Goal: Task Accomplishment & Management: Manage account settings

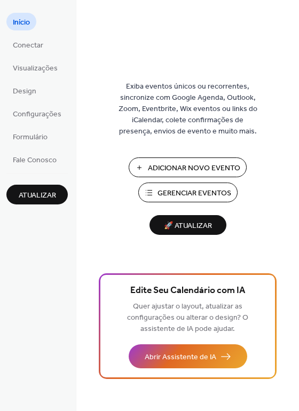
drag, startPoint x: 295, startPoint y: 131, endPoint x: 292, endPoint y: 160, distance: 28.4
click at [292, 160] on div "Exiba eventos únicos ou recorrentes, sincronize com Google Agenda, Outlook, Zoo…" at bounding box center [187, 223] width 223 height 376
click at [294, 143] on div "Exiba eventos únicos ou recorrentes, sincronize com Google Agenda, Outlook, Zoo…" at bounding box center [187, 223] width 223 height 376
drag, startPoint x: 294, startPoint y: 143, endPoint x: 292, endPoint y: 174, distance: 31.5
click at [292, 174] on div "Exiba eventos únicos ou recorrentes, sincronize com Google Agenda, Outlook, Zoo…" at bounding box center [187, 223] width 223 height 376
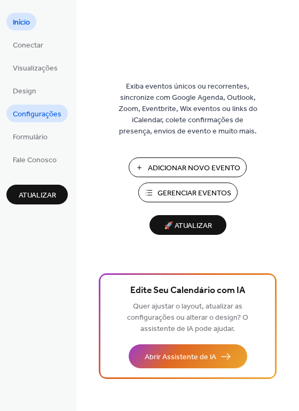
click at [36, 109] on span "Configurações" at bounding box center [37, 114] width 49 height 11
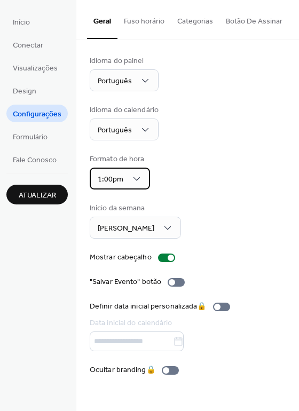
click at [124, 179] on div "1:00pm" at bounding box center [120, 179] width 60 height 22
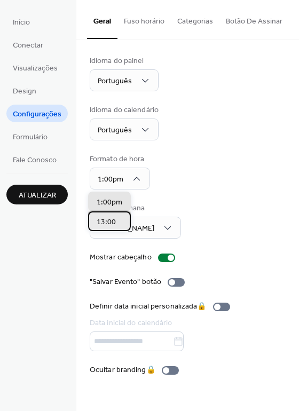
click at [110, 221] on span "13:00" at bounding box center [106, 222] width 19 height 11
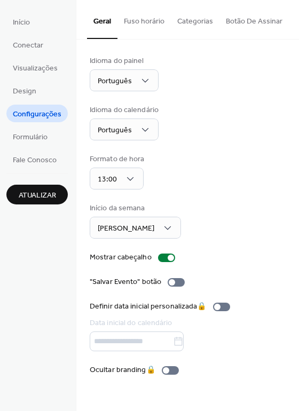
click at [296, 83] on div "Idioma do painel Português Idioma do calendário Português Formato de hora 13:00…" at bounding box center [187, 215] width 223 height 352
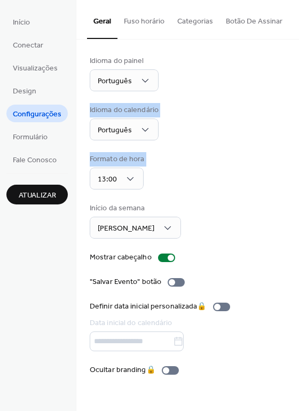
drag, startPoint x: 296, startPoint y: 83, endPoint x: 293, endPoint y: 151, distance: 67.8
click at [293, 151] on div "Idioma do painel Português Idioma do calendário Português Formato de hora 13:00…" at bounding box center [187, 215] width 223 height 352
click at [296, 122] on div "Idioma do painel Português Idioma do calendário Português Formato de hora 13:00…" at bounding box center [187, 215] width 223 height 352
drag, startPoint x: 296, startPoint y: 122, endPoint x: 295, endPoint y: 139, distance: 17.1
click at [295, 139] on div "Idioma do painel Português Idioma do calendário Português Formato de hora 13:00…" at bounding box center [187, 215] width 223 height 352
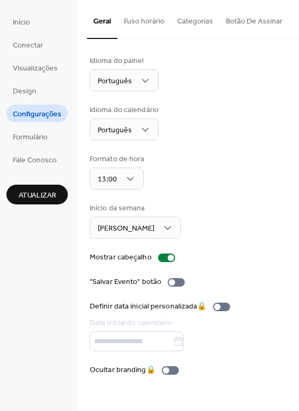
click at [295, 139] on div "Idioma do painel Português Idioma do calendário Português Formato de hora 13:00…" at bounding box center [187, 215] width 223 height 352
click at [295, 140] on div "Idioma do painel Português Idioma do calendário Português Formato de hora 13:00…" at bounding box center [187, 215] width 223 height 352
drag, startPoint x: 295, startPoint y: 140, endPoint x: 266, endPoint y: 150, distance: 30.5
click at [266, 150] on div "Idioma do painel Português Idioma do calendário Português Formato de hora 13:00…" at bounding box center [188, 215] width 196 height 320
click at [194, 22] on button "Categorias" at bounding box center [195, 19] width 49 height 38
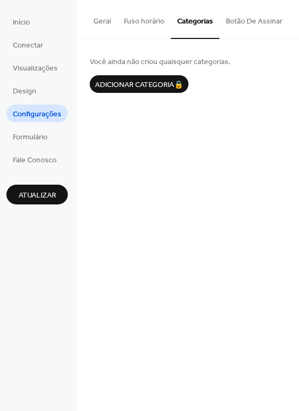
click at [253, 14] on button "Botão De Assinar" at bounding box center [253, 19] width 69 height 38
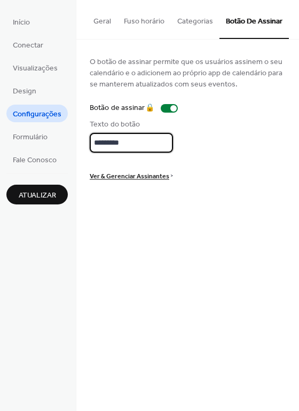
click at [145, 141] on input "*********" at bounding box center [131, 143] width 83 height 20
type input "*******"
click at [267, 118] on div "O botão de assinar permite que os usuários assinem o seu calendário e o adicion…" at bounding box center [188, 117] width 196 height 125
click at [161, 175] on span "Ver & Gerenciar Assinantes" at bounding box center [130, 176] width 80 height 11
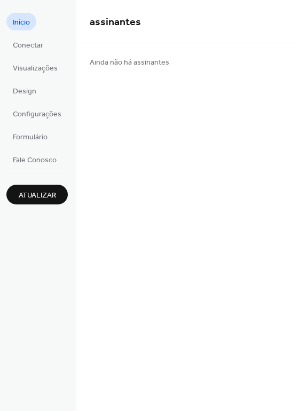
click at [21, 26] on span "Início" at bounding box center [21, 22] width 17 height 11
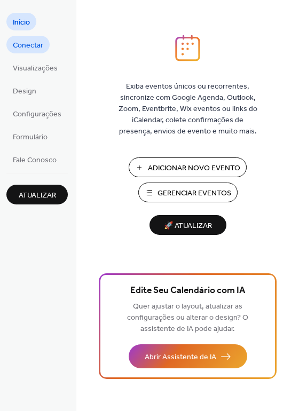
click at [35, 43] on span "Conectar" at bounding box center [28, 45] width 30 height 11
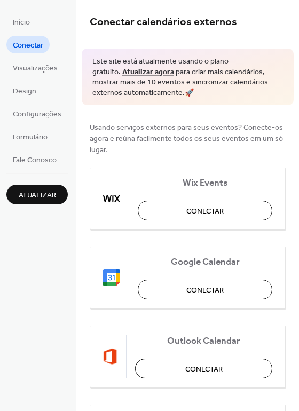
click at [283, 150] on div "Usando serviços externos para seus eventos? Conecte-os agora e reúna facilmente…" at bounding box center [187, 372] width 223 height 535
click at [30, 64] on span "Visualizações" at bounding box center [35, 68] width 45 height 11
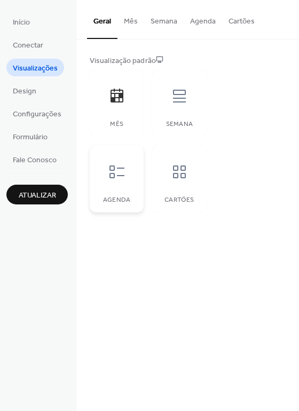
click at [118, 171] on icon at bounding box center [116, 171] width 17 height 17
click at [137, 23] on button "Mês" at bounding box center [130, 19] width 27 height 38
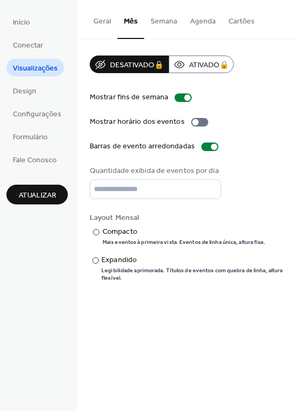
click at [161, 22] on button "Semana" at bounding box center [163, 19] width 39 height 38
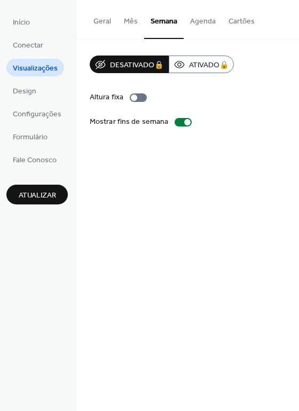
click at [207, 13] on button "Agenda" at bounding box center [203, 19] width 38 height 38
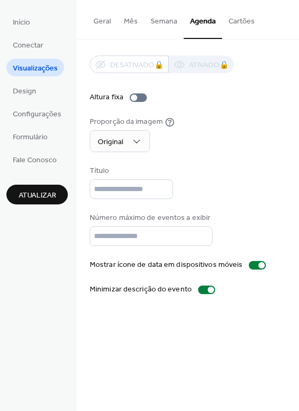
click at [242, 14] on button "Cartões" at bounding box center [241, 19] width 39 height 38
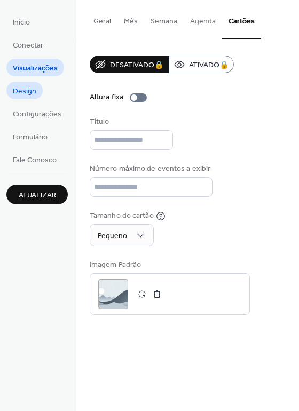
click at [35, 90] on span "Design" at bounding box center [24, 91] width 23 height 11
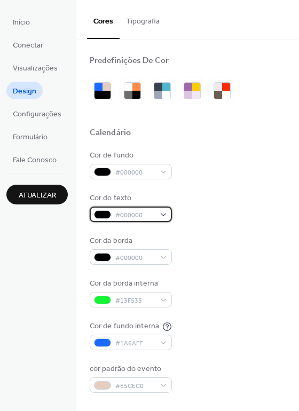
click at [149, 219] on span "#000000" at bounding box center [134, 215] width 39 height 11
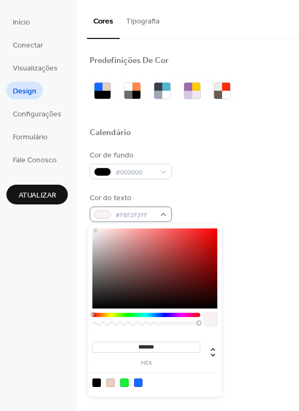
type input "*******"
drag, startPoint x: 96, startPoint y: 233, endPoint x: 66, endPoint y: 205, distance: 40.0
click at [66, 205] on body "Início Conectar Visualizações Design Configurações Formulário Fale Conosco Atua…" at bounding box center [149, 205] width 299 height 411
click at [208, 188] on div "Cor de fundo #000000 Cor do texto #FFFFFFFF Cor da borda #000000 Cor da borda i…" at bounding box center [188, 271] width 196 height 243
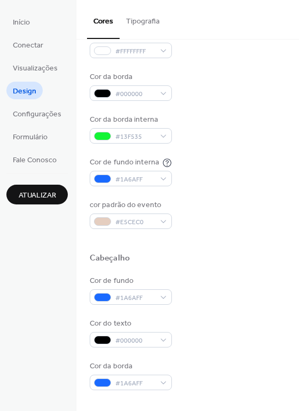
scroll to position [172, 0]
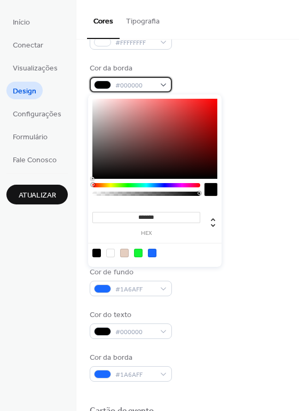
click at [150, 80] on span "#000000" at bounding box center [134, 85] width 39 height 11
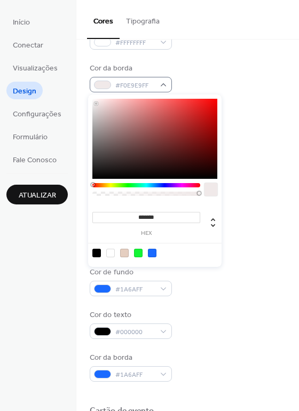
type input "*******"
drag, startPoint x: 96, startPoint y: 104, endPoint x: 80, endPoint y: 78, distance: 30.5
click at [80, 78] on body "Início Conectar Visualizações Design Configurações Formulário Fale Conosco Atua…" at bounding box center [149, 205] width 299 height 411
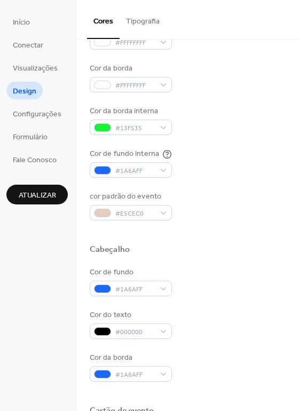
click at [226, 97] on div "Cor de fundo #000000 Cor do texto #FFFFFFFF Cor da borda #FFFFFFFF Cor da borda…" at bounding box center [188, 99] width 196 height 243
drag, startPoint x: 294, startPoint y: 102, endPoint x: 293, endPoint y: 128, distance: 25.6
click at [293, 128] on div "Predefinições De Cor Calendário Cor de fundo #000000 Cor do texto #FFFFFFFF Cor…" at bounding box center [187, 281] width 223 height 828
drag, startPoint x: 295, startPoint y: 118, endPoint x: 289, endPoint y: 154, distance: 36.2
click at [289, 154] on div "Predefinições De Cor Calendário Cor de fundo #000000 Cor do texto #FFFFFFFF Cor…" at bounding box center [187, 281] width 223 height 828
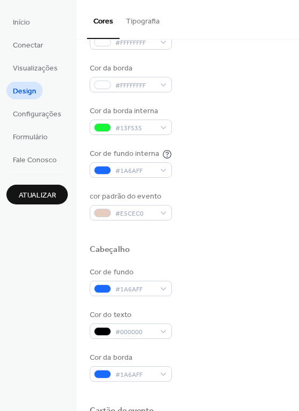
click at [267, 181] on div "Cor de fundo #000000 Cor do texto #FFFFFFFF Cor da borda #FFFFFFFF Cor da borda…" at bounding box center [188, 99] width 196 height 243
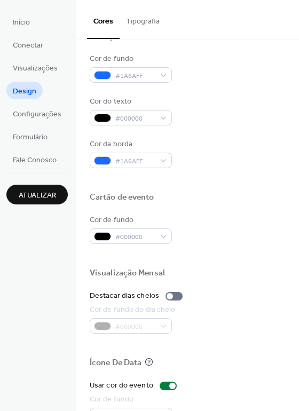
scroll to position [364, 0]
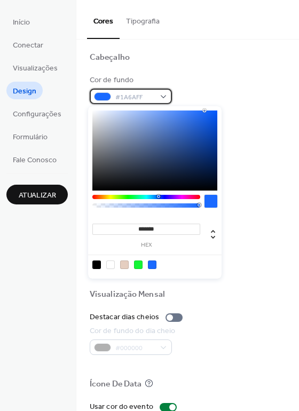
click at [153, 96] on span "#1A6AFF" at bounding box center [134, 97] width 39 height 11
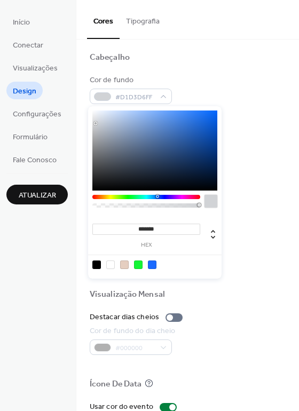
type input "*******"
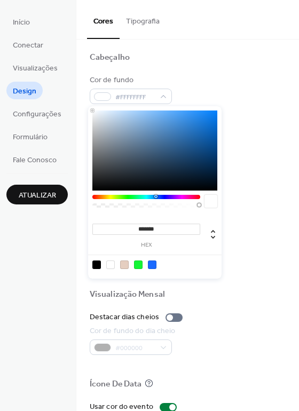
drag, startPoint x: 96, startPoint y: 123, endPoint x: 83, endPoint y: 80, distance: 45.6
click at [83, 80] on body "Início Conectar Visualizações Design Configurações Formulário Fale Conosco Atua…" at bounding box center [149, 205] width 299 height 411
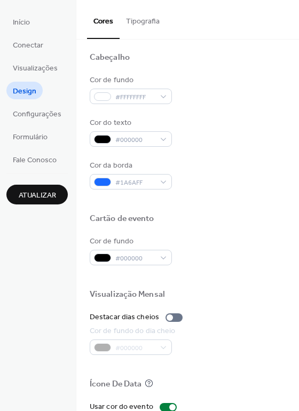
click at [211, 70] on div at bounding box center [188, 70] width 196 height 9
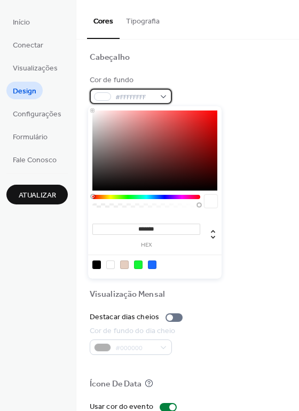
click at [146, 97] on span "#FFFFFFFF" at bounding box center [134, 97] width 39 height 11
click at [97, 265] on div at bounding box center [96, 264] width 9 height 9
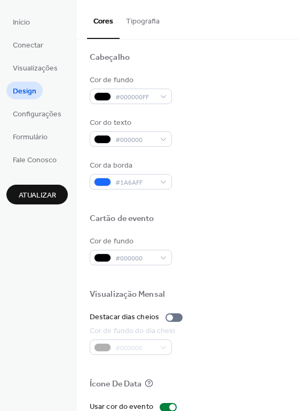
click at [250, 112] on div "Cor de fundo #000000FF Cor do texto #000000 Cor da borda #1A6AFF" at bounding box center [188, 132] width 196 height 115
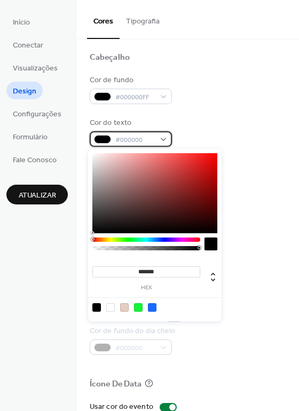
click at [149, 140] on span "#000000" at bounding box center [134, 139] width 39 height 11
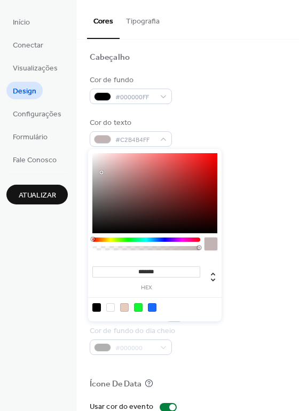
type input "*******"
drag, startPoint x: 101, startPoint y: 173, endPoint x: 69, endPoint y: 111, distance: 69.7
click at [69, 111] on body "Início Conectar Visualizações Design Configurações Formulário Fale Conosco Atua…" at bounding box center [149, 205] width 299 height 411
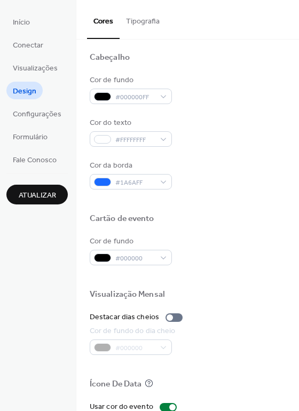
click at [186, 81] on div "Cor de fundo #000000FF" at bounding box center [188, 89] width 196 height 29
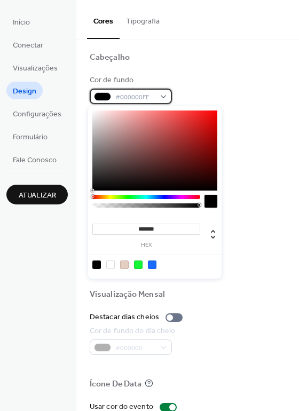
click at [140, 96] on span "#000000FF" at bounding box center [134, 97] width 39 height 11
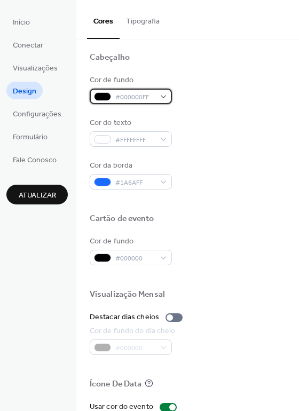
click at [140, 96] on span "#000000FF" at bounding box center [134, 97] width 39 height 11
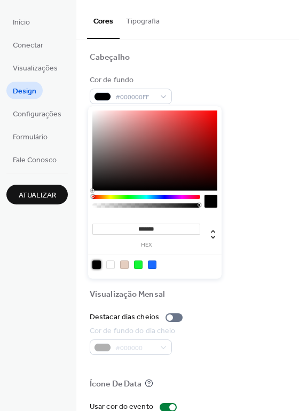
click at [95, 266] on div at bounding box center [96, 264] width 9 height 9
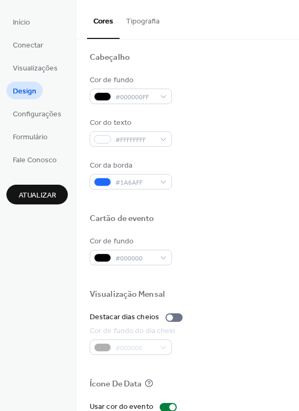
click at [245, 41] on div at bounding box center [188, 40] width 196 height 24
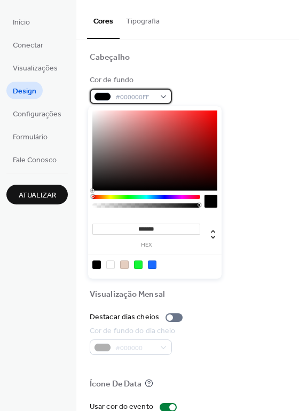
click at [143, 93] on span "#000000FF" at bounding box center [134, 97] width 39 height 11
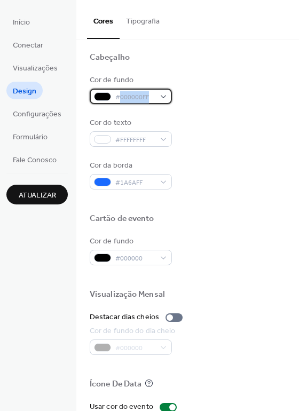
click at [143, 93] on span "#000000FF" at bounding box center [134, 97] width 39 height 11
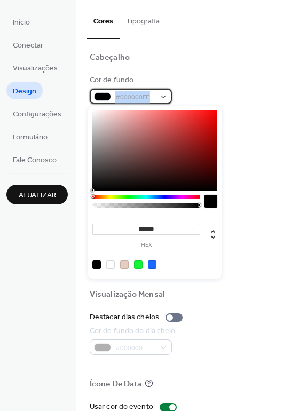
click at [143, 93] on span "#000000FF" at bounding box center [134, 97] width 39 height 11
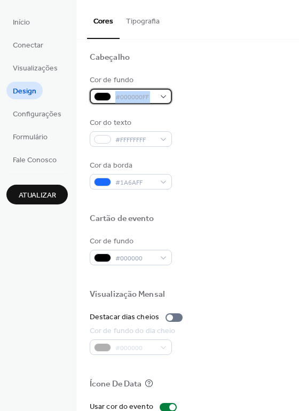
click at [143, 93] on span "#000000FF" at bounding box center [134, 97] width 39 height 11
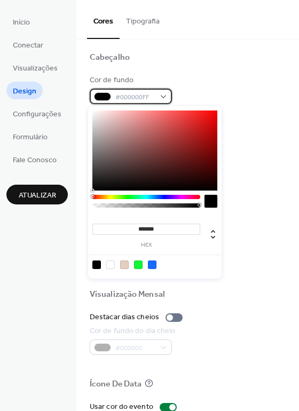
click at [140, 95] on span "#000000FF" at bounding box center [134, 97] width 39 height 11
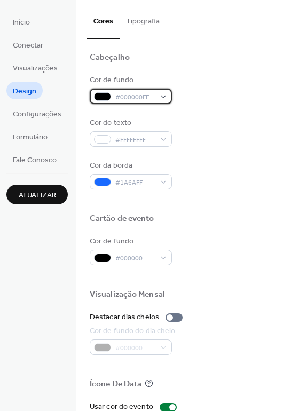
click at [140, 95] on span "#000000FF" at bounding box center [134, 97] width 39 height 11
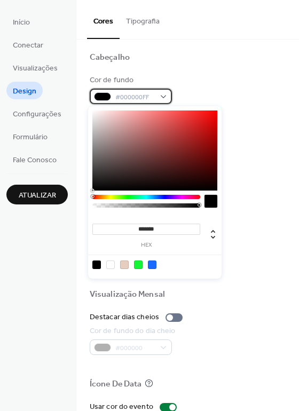
click at [140, 95] on span "#000000FF" at bounding box center [134, 97] width 39 height 11
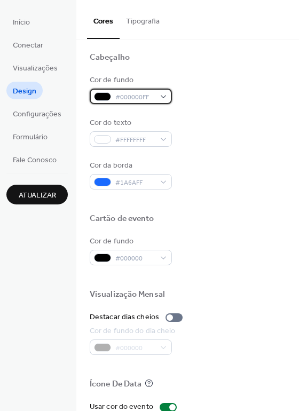
click at [140, 95] on span "#000000FF" at bounding box center [134, 97] width 39 height 11
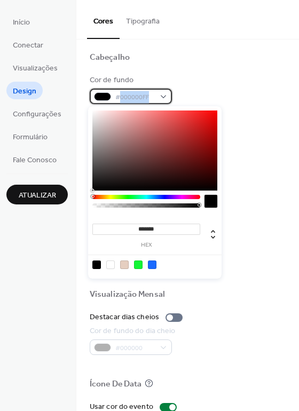
click at [140, 95] on span "#000000FF" at bounding box center [134, 97] width 39 height 11
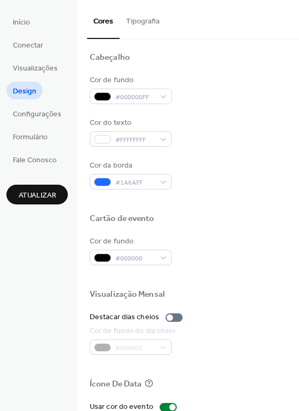
click at [226, 126] on div "Cor do texto #FFFFFFFF" at bounding box center [188, 131] width 196 height 29
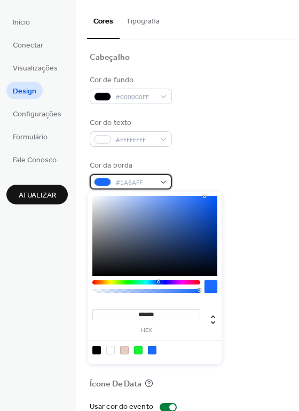
click at [158, 182] on div "#1A6AFF" at bounding box center [131, 181] width 82 height 15
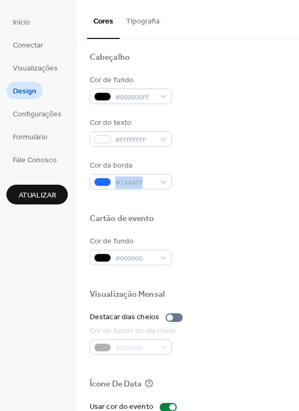
drag, startPoint x: 295, startPoint y: 158, endPoint x: 293, endPoint y: 171, distance: 12.9
click at [293, 171] on div "Predefinições De Cor Calendário Cor de fundo #000000 Cor do texto #FFFFFFFF Cor…" at bounding box center [187, 89] width 223 height 828
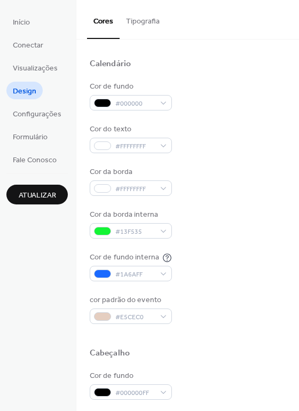
click at [295, 92] on div "Predefinições De Cor Calendário Cor de fundo #000000 Cor do texto #FFFFFFFF Cor…" at bounding box center [187, 385] width 223 height 828
drag, startPoint x: 295, startPoint y: 92, endPoint x: 272, endPoint y: 126, distance: 41.9
click at [272, 126] on div "Predefinições De Cor Calendário Cor de fundo #000000 Cor do texto #FFFFFFFF Cor…" at bounding box center [187, 385] width 223 height 828
click at [272, 126] on div "Cor do texto #FFFFFFFF" at bounding box center [188, 138] width 196 height 29
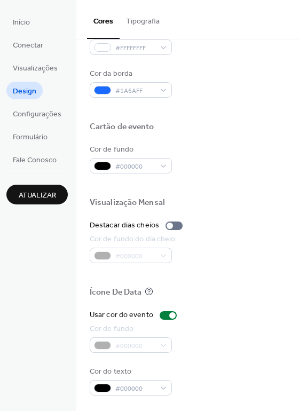
scroll to position [457, 0]
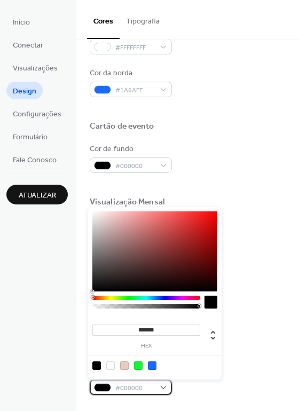
click at [141, 385] on span "#000000" at bounding box center [134, 388] width 39 height 11
click at [110, 366] on div at bounding box center [110, 365] width 9 height 9
type input "*******"
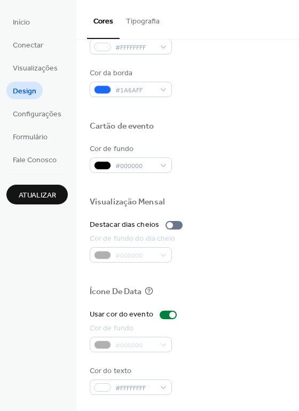
click at [251, 333] on div "Cor de fundo #000000" at bounding box center [188, 337] width 196 height 29
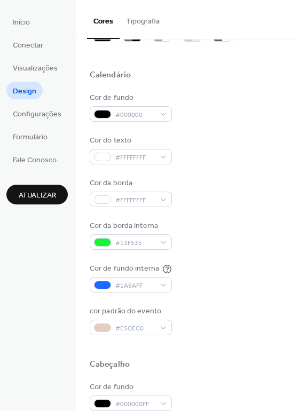
scroll to position [0, 0]
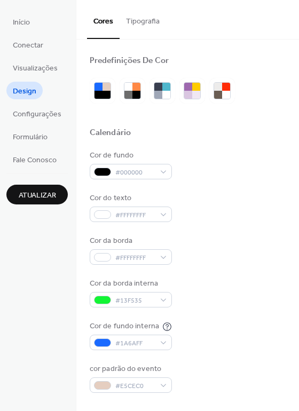
click at [243, 173] on div "Cor de fundo #000000" at bounding box center [188, 164] width 196 height 29
click at [35, 192] on span "Atualizar" at bounding box center [37, 195] width 37 height 11
click at [257, 149] on div at bounding box center [188, 145] width 196 height 9
click at [146, 19] on button "Tipografia" at bounding box center [143, 19] width 46 height 38
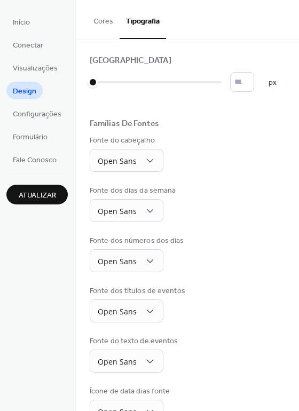
click at [295, 110] on div "Tamanho Base Da Fonte * px Famílias De Fontes Fonte do cabeçalho Open Sans Font…" at bounding box center [187, 263] width 223 height 449
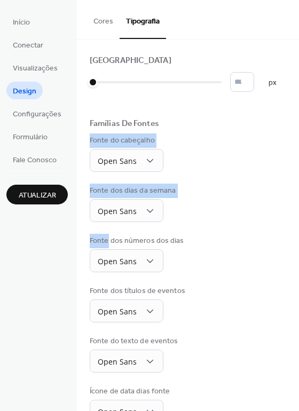
drag, startPoint x: 295, startPoint y: 110, endPoint x: 292, endPoint y: 215, distance: 104.6
click at [292, 215] on div "Tamanho Base Da Fonte * px Famílias De Fontes Fonte do cabeçalho Open Sans Font…" at bounding box center [187, 263] width 223 height 449
click at [283, 207] on div "Tamanho Base Da Fonte * px Famílias De Fontes Fonte do cabeçalho Open Sans Font…" at bounding box center [187, 263] width 223 height 449
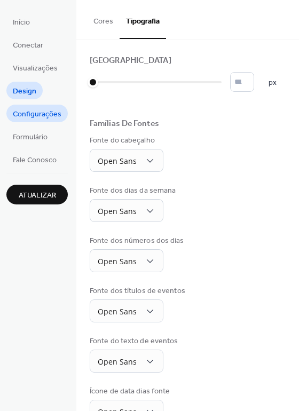
click at [39, 120] on span "Configurações" at bounding box center [37, 114] width 49 height 11
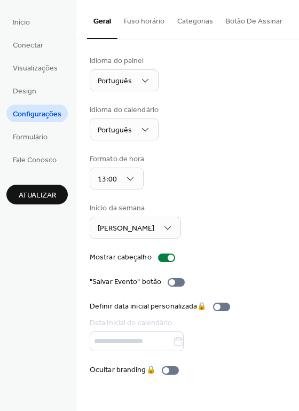
click at [211, 199] on div "Idioma do painel Português Idioma do calendário Português Formato de hora 13:00…" at bounding box center [188, 215] width 196 height 320
click at [24, 137] on span "Formulário" at bounding box center [30, 137] width 35 height 11
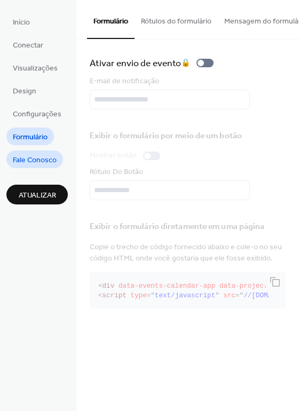
click at [35, 166] on span "Fale Conosco" at bounding box center [35, 160] width 44 height 11
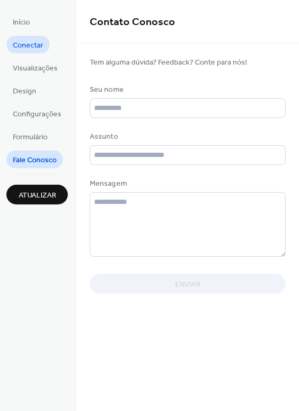
click at [36, 51] on span "Conectar" at bounding box center [28, 45] width 30 height 11
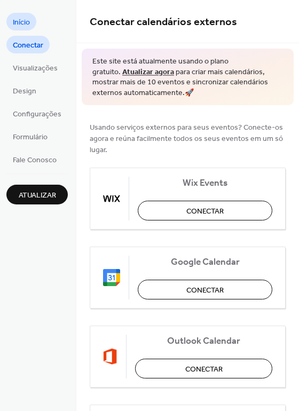
click at [34, 18] on link "Início" at bounding box center [21, 22] width 30 height 18
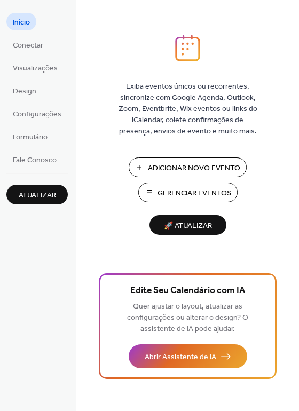
click at [202, 188] on span "Gerenciar Eventos" at bounding box center [194, 193] width 74 height 11
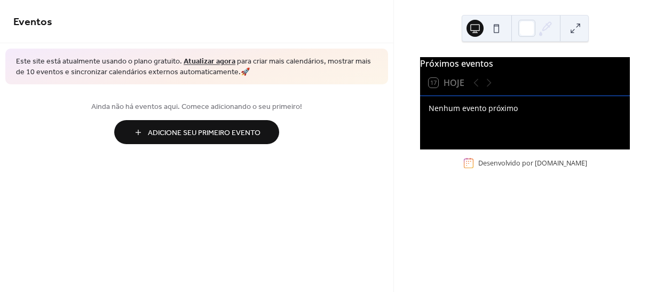
click at [372, 160] on div "Ainda não há eventos aqui. Comece adicionando o seu primeiro! Adicione Seu Prim…" at bounding box center [196, 122] width 393 height 76
click at [225, 134] on span "Adicione Seu Primeiro Evento" at bounding box center [204, 133] width 113 height 11
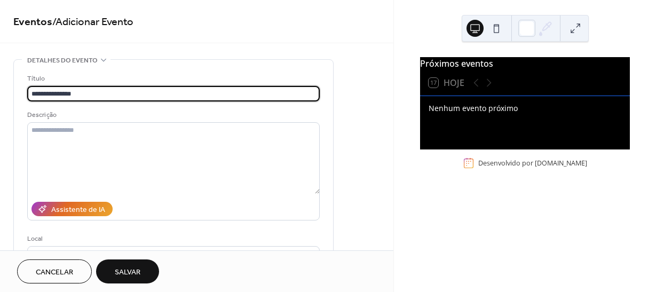
scroll to position [219, 0]
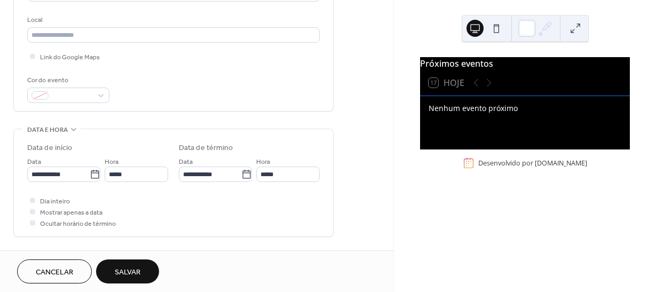
type input "**********"
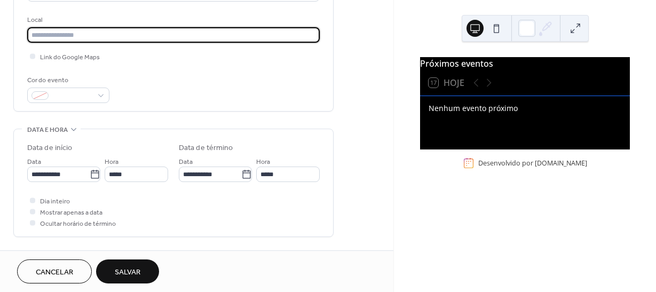
click at [111, 35] on input "text" at bounding box center [173, 34] width 292 height 15
type input "*****"
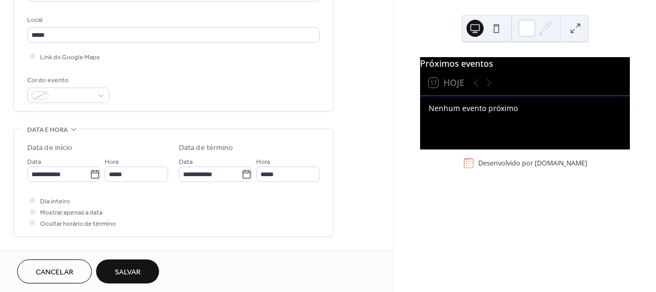
click at [202, 91] on div "Cor do evento" at bounding box center [173, 89] width 292 height 28
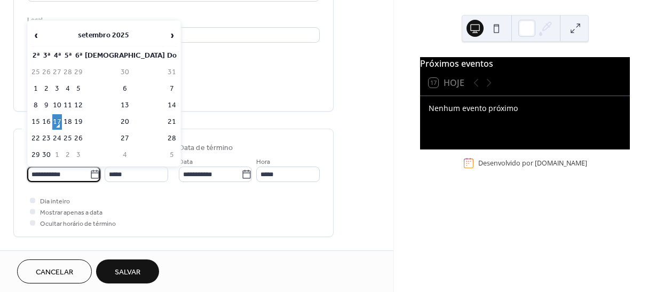
click at [79, 176] on input "**********" at bounding box center [58, 173] width 62 height 15
click at [166, 119] on td "21" at bounding box center [171, 121] width 11 height 15
type input "**********"
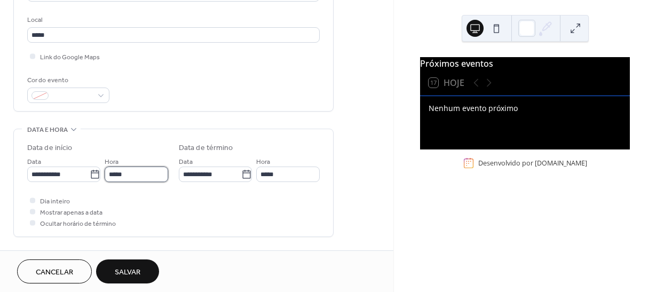
click at [114, 176] on input "*****" at bounding box center [137, 173] width 64 height 15
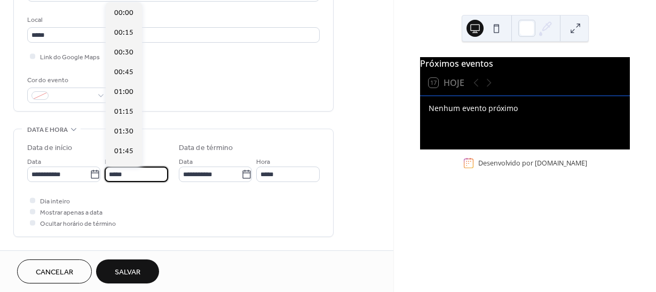
scroll to position [948, 0]
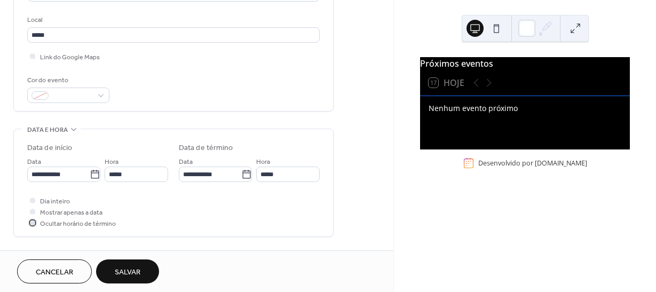
click at [40, 224] on span "Ocultar horário de término" at bounding box center [78, 223] width 76 height 11
click at [114, 176] on input "*****" at bounding box center [137, 173] width 64 height 15
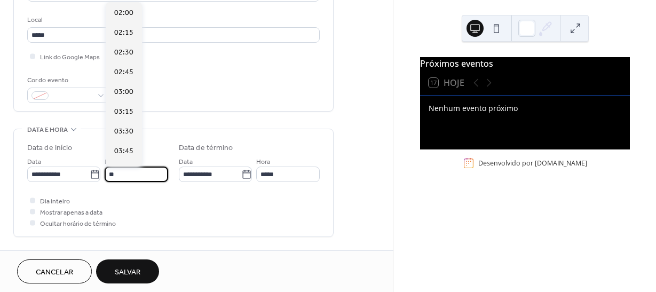
scroll to position [1731, 0]
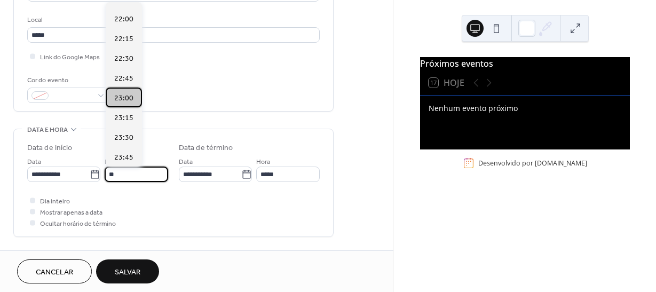
click at [119, 94] on span "23:00" at bounding box center [123, 98] width 19 height 11
type input "*****"
type input "**********"
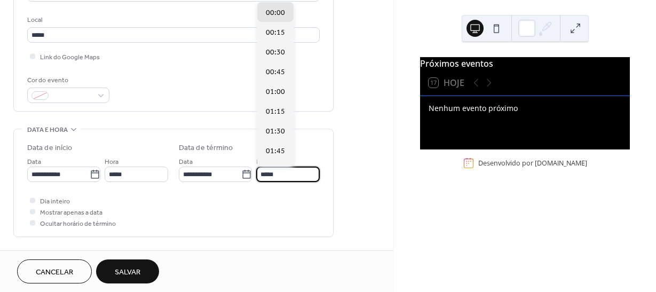
click at [263, 175] on input "*****" at bounding box center [288, 173] width 64 height 15
click at [267, 174] on input "*****" at bounding box center [288, 173] width 64 height 15
type input "*****"
click at [242, 208] on div "Dia inteiro Mostrar apenas a data Ocultar horário de término" at bounding box center [173, 212] width 292 height 34
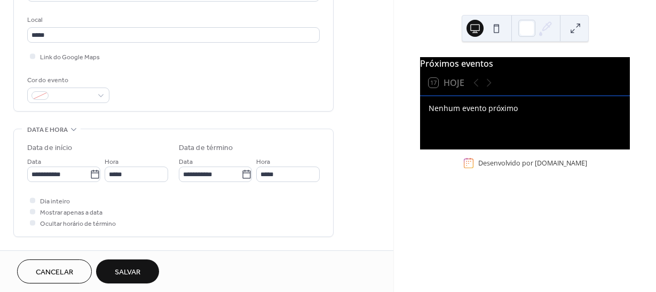
click at [134, 273] on span "Salvar" at bounding box center [128, 272] width 26 height 11
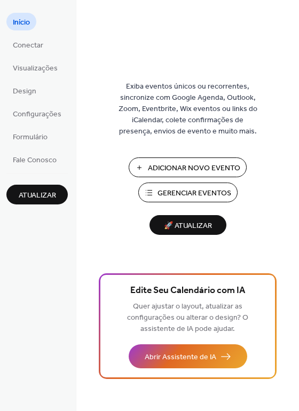
click at [190, 194] on span "Gerenciar Eventos" at bounding box center [194, 193] width 74 height 11
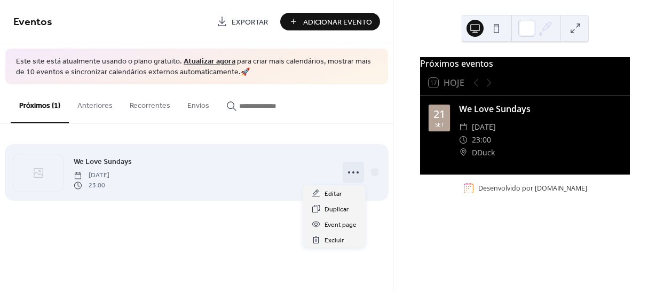
click at [354, 170] on icon at bounding box center [353, 172] width 17 height 17
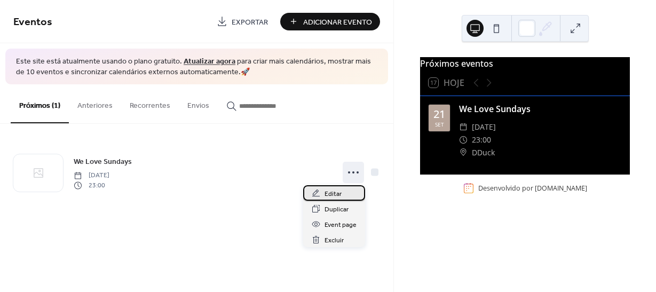
click at [346, 197] on div "Editar" at bounding box center [334, 192] width 62 height 15
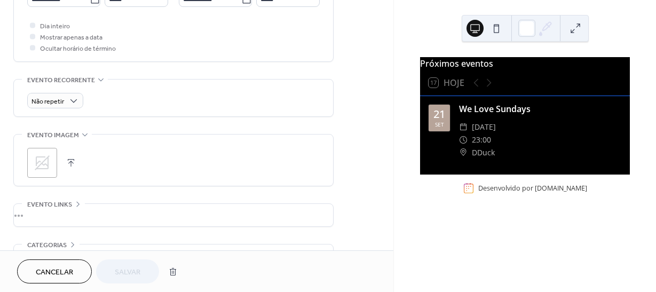
scroll to position [462, 0]
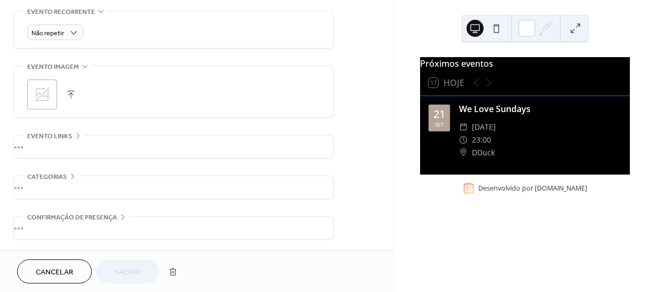
click at [50, 137] on div "•••" at bounding box center [173, 147] width 319 height 22
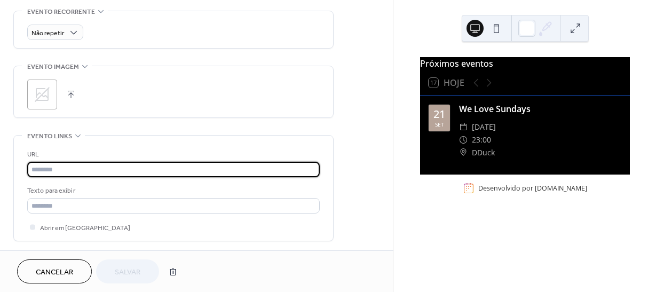
click at [89, 168] on input "text" at bounding box center [173, 169] width 292 height 15
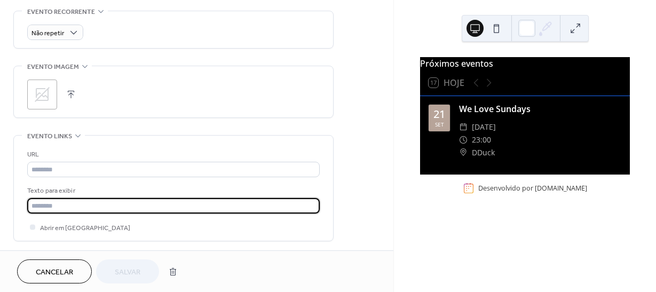
click at [84, 205] on input "text" at bounding box center [173, 205] width 292 height 15
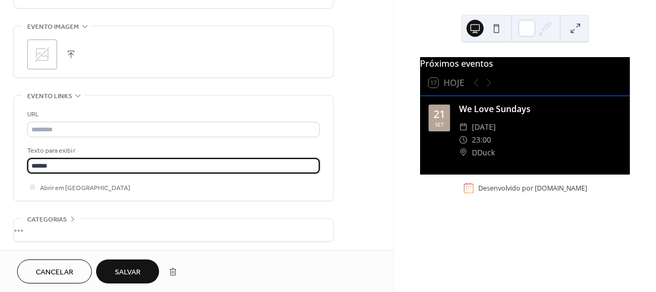
scroll to position [545, 0]
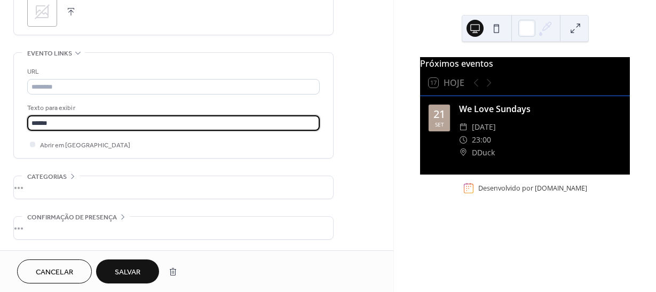
type input "******"
click at [45, 178] on div "•••" at bounding box center [173, 187] width 319 height 22
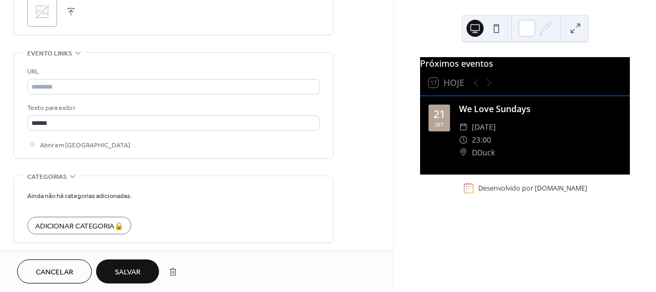
click at [66, 175] on span "Categorias" at bounding box center [46, 176] width 39 height 11
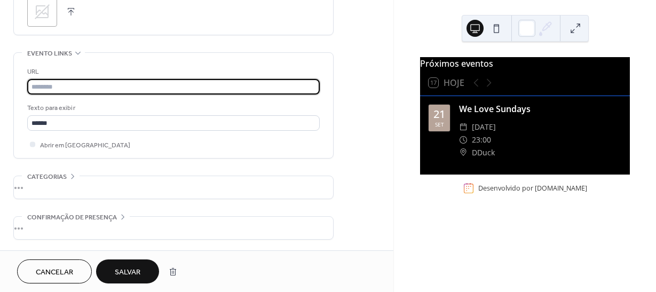
click at [68, 81] on input "text" at bounding box center [173, 86] width 292 height 15
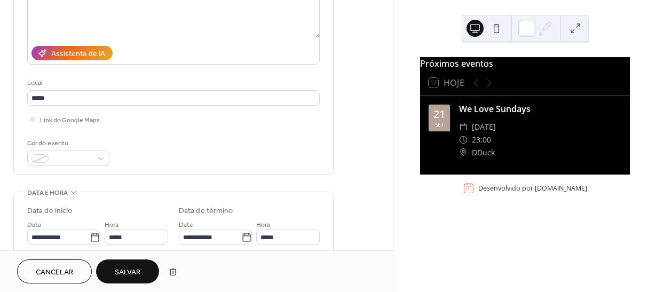
scroll to position [158, 0]
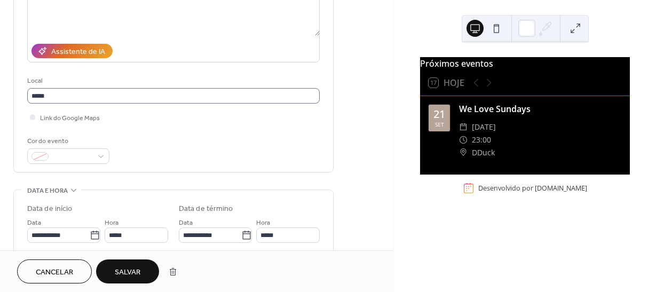
type input "**********"
click at [139, 97] on input "*****" at bounding box center [173, 95] width 292 height 15
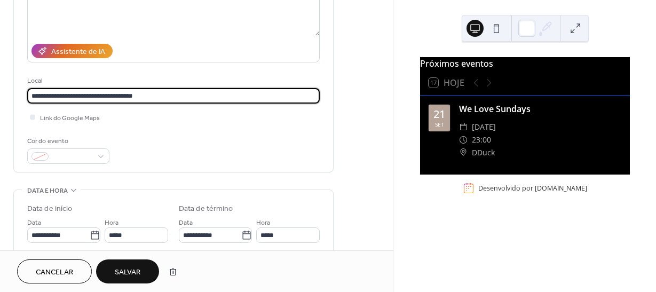
click at [126, 96] on input "**********" at bounding box center [173, 95] width 292 height 15
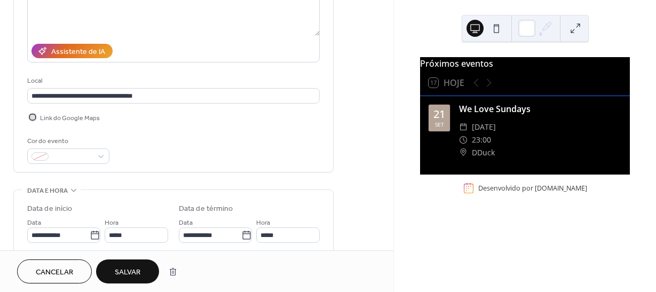
click at [36, 118] on div at bounding box center [32, 117] width 11 height 11
click at [388, 75] on div "**********" at bounding box center [196, 269] width 393 height 736
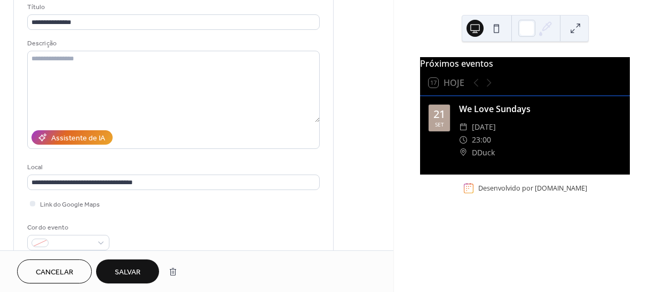
scroll to position [69, 0]
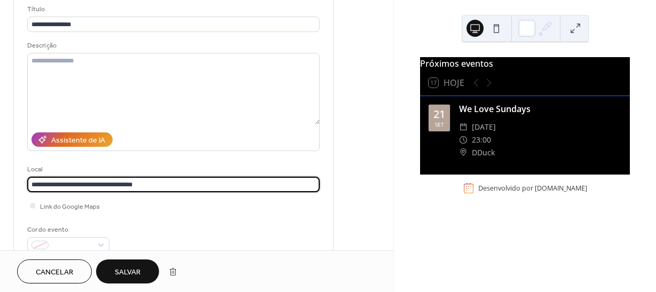
click at [194, 181] on input "**********" at bounding box center [173, 184] width 292 height 15
type input "**********"
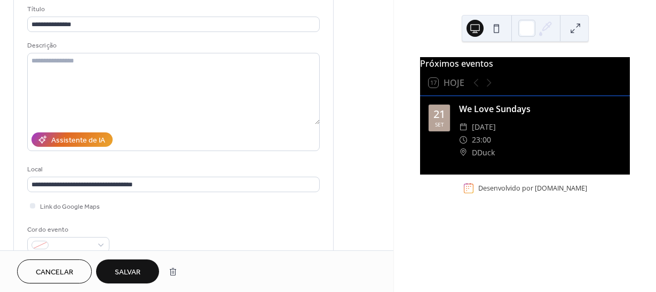
click at [211, 219] on div "**********" at bounding box center [173, 128] width 292 height 249
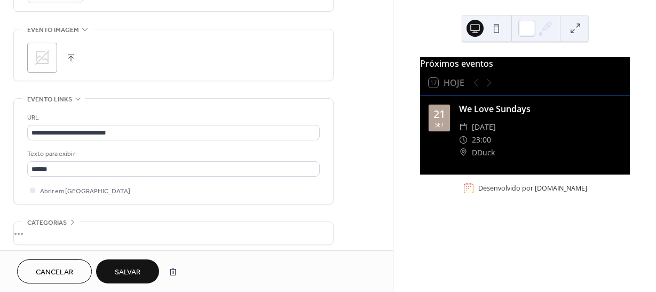
scroll to position [545, 0]
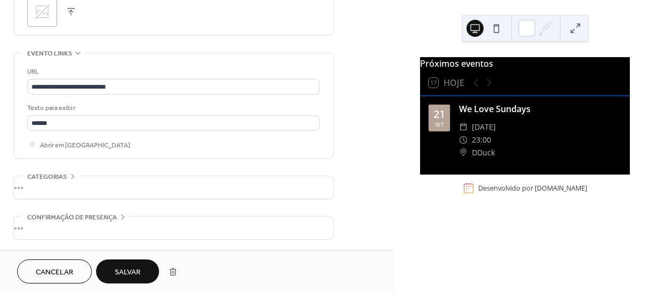
click at [97, 219] on div "•••" at bounding box center [173, 228] width 319 height 22
drag, startPoint x: 394, startPoint y: 239, endPoint x: 395, endPoint y: 247, distance: 8.0
click at [395, 247] on div "Próximos eventos 17 Hoje 21 set We Love Sundays ​ domingo, setembro 21, 2025 ​ …" at bounding box center [525, 146] width 262 height 292
click at [394, 244] on div "Próximos eventos 17 Hoje 21 set We Love Sundays ​ domingo, setembro 21, 2025 ​ …" at bounding box center [525, 146] width 262 height 292
click at [392, 243] on div "**********" at bounding box center [328, 146] width 656 height 292
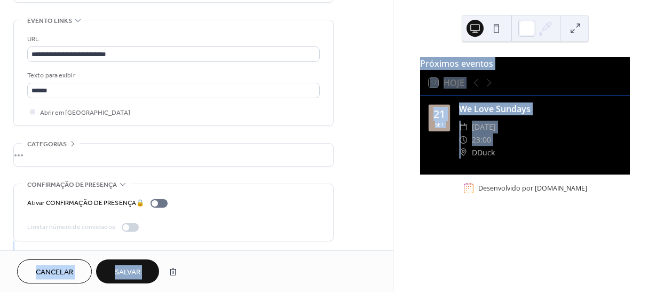
scroll to position [579, 0]
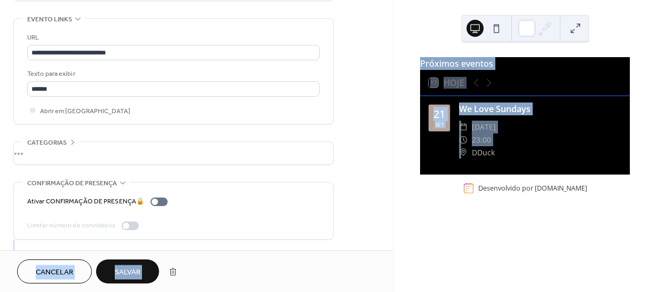
click at [123, 184] on icon at bounding box center [122, 182] width 9 height 9
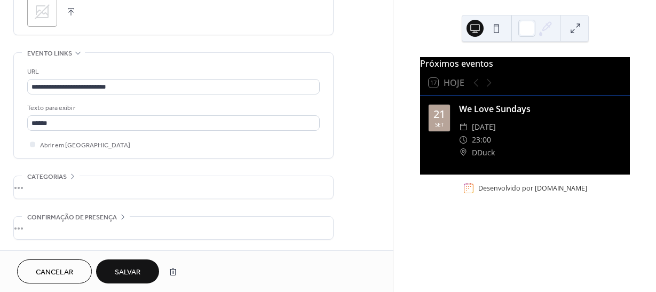
scroll to position [545, 0]
click at [133, 272] on span "Salvar" at bounding box center [128, 272] width 26 height 11
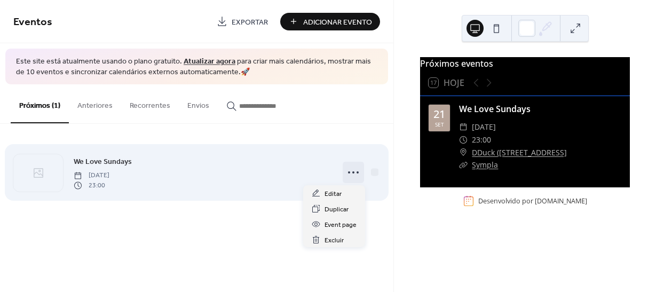
click at [354, 172] on circle at bounding box center [353, 172] width 2 height 2
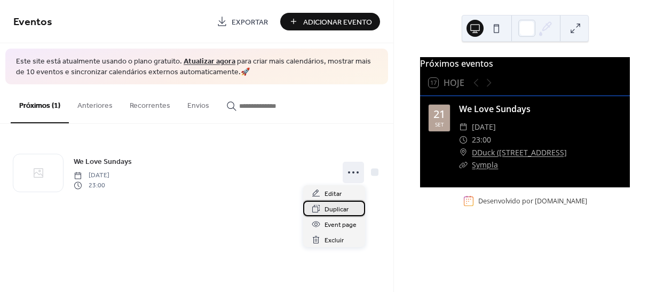
click at [344, 207] on span "Duplicar" at bounding box center [336, 209] width 24 height 11
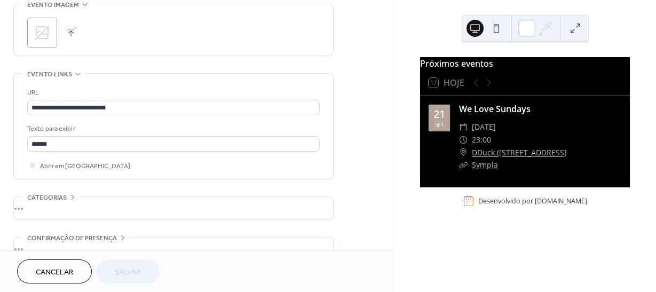
scroll to position [545, 0]
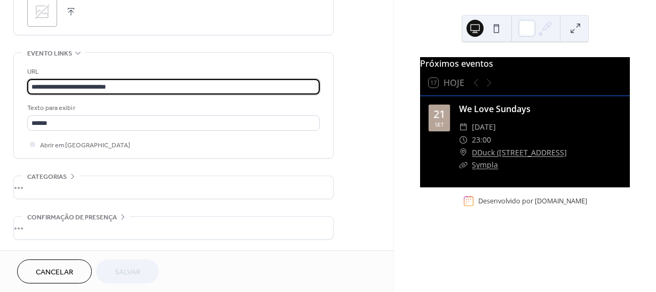
click at [109, 88] on input "**********" at bounding box center [173, 86] width 292 height 15
type input "**********"
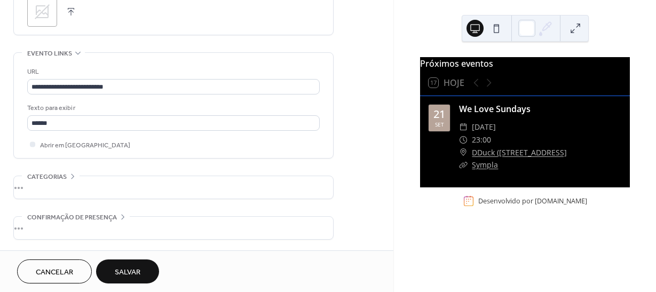
click at [134, 269] on span "Salvar" at bounding box center [128, 272] width 26 height 11
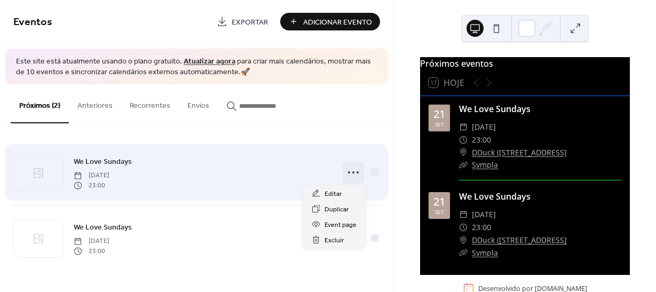
click at [355, 169] on icon at bounding box center [353, 172] width 17 height 17
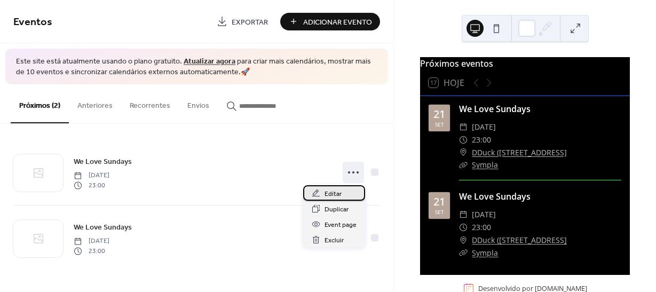
click at [335, 193] on span "Editar" at bounding box center [332, 193] width 17 height 11
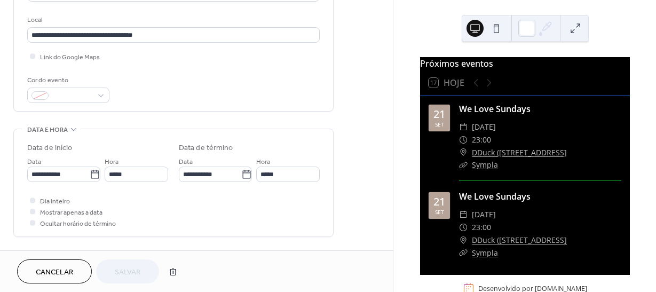
scroll to position [438, 0]
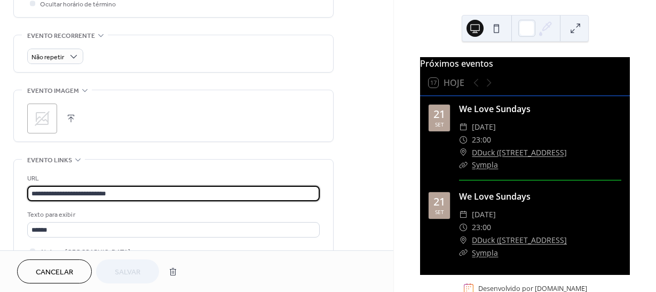
click at [108, 192] on input "**********" at bounding box center [173, 193] width 292 height 15
type input "**********"
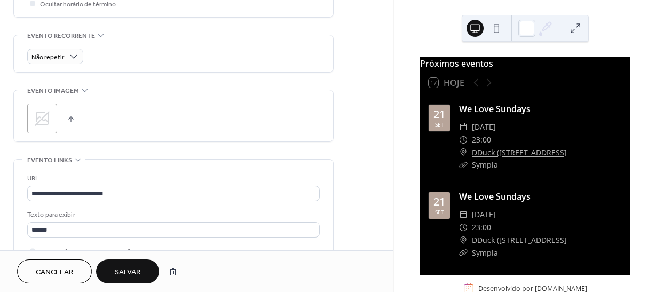
click at [139, 269] on span "Salvar" at bounding box center [128, 272] width 26 height 11
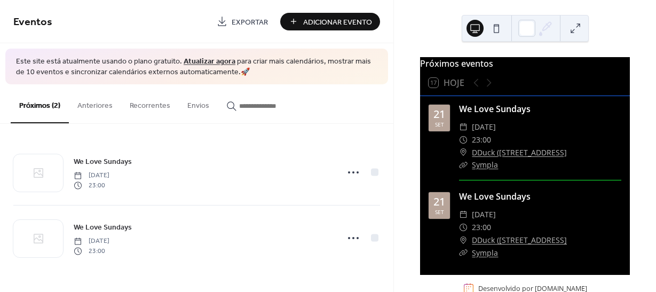
click at [486, 170] on link "Sympla" at bounding box center [485, 165] width 26 height 10
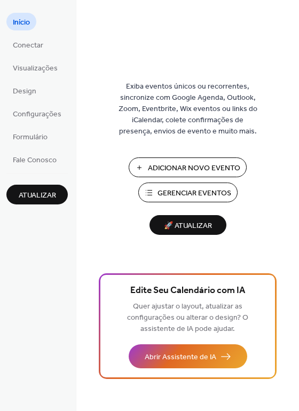
click at [199, 201] on button "Gerenciar Eventos" at bounding box center [187, 193] width 99 height 20
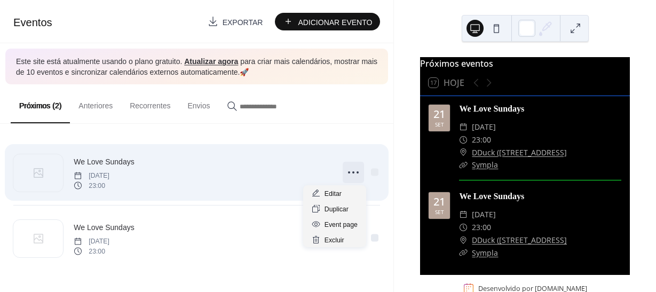
click at [352, 176] on icon at bounding box center [353, 172] width 17 height 17
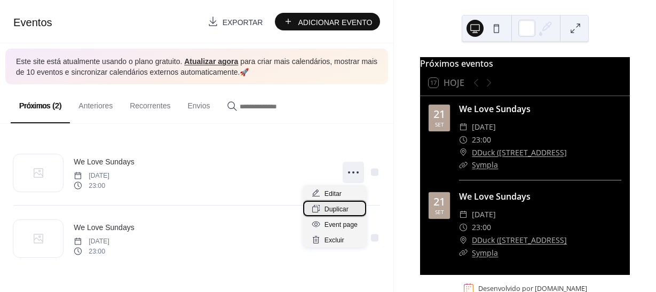
click at [344, 208] on span "Duplicar" at bounding box center [336, 209] width 24 height 11
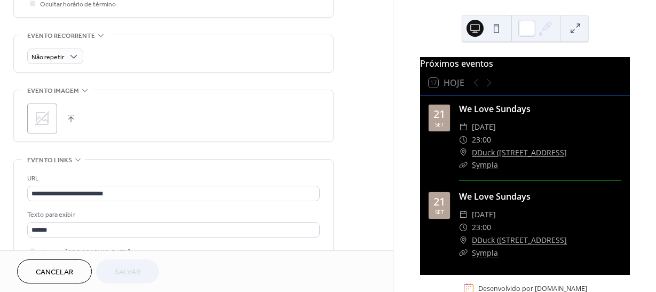
scroll to position [545, 0]
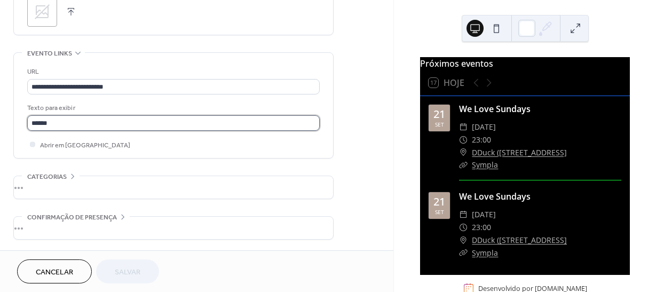
click at [174, 120] on input "******" at bounding box center [173, 122] width 292 height 15
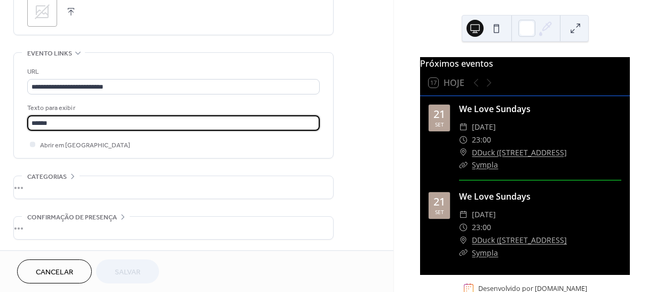
click at [174, 120] on input "******" at bounding box center [173, 122] width 292 height 15
type input "******"
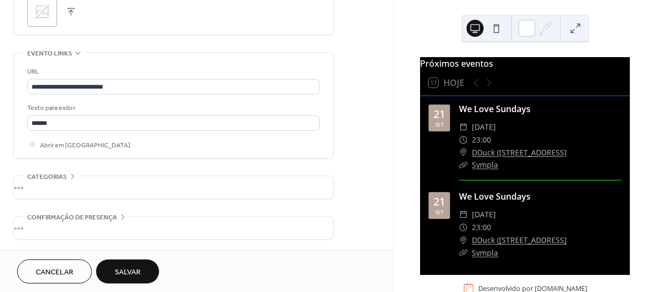
click at [141, 257] on div "Cancelar Salvar" at bounding box center [196, 271] width 393 height 42
click at [141, 267] on button "Salvar" at bounding box center [127, 271] width 63 height 24
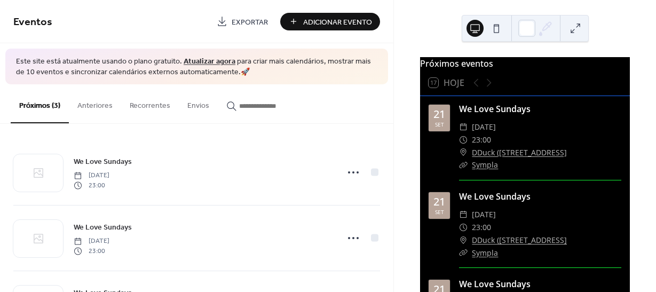
scroll to position [60, 0]
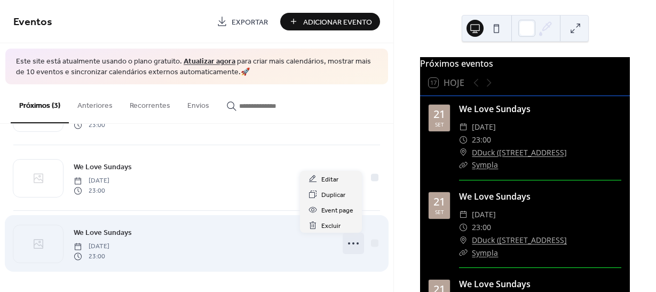
click at [348, 244] on circle at bounding box center [349, 243] width 2 height 2
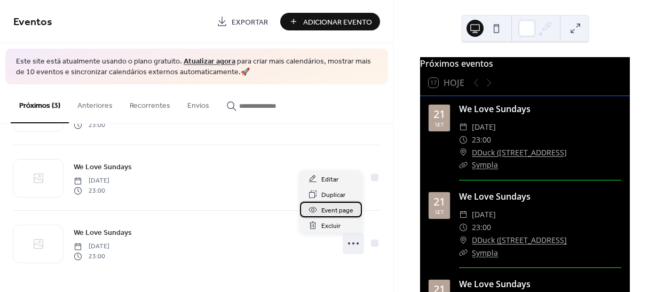
click at [343, 211] on span "Event page" at bounding box center [337, 210] width 32 height 11
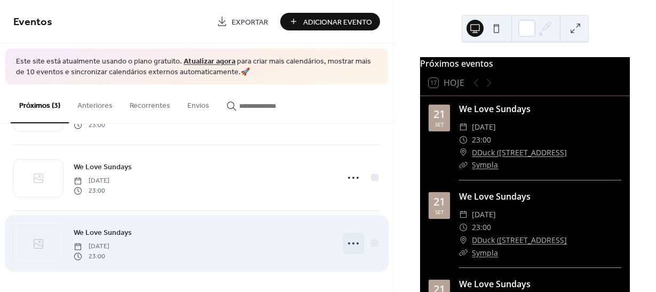
click at [351, 240] on icon at bounding box center [353, 243] width 17 height 17
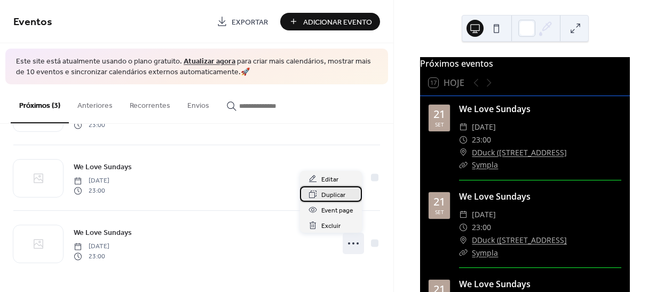
click at [348, 194] on div "Duplicar" at bounding box center [331, 193] width 62 height 15
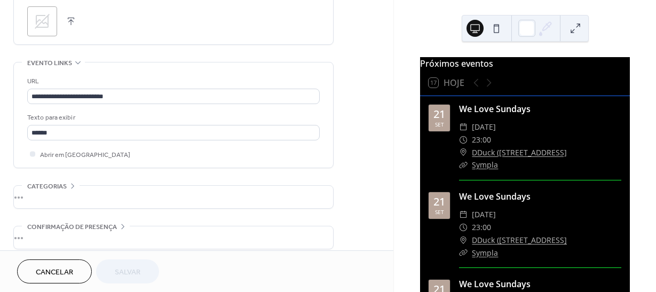
scroll to position [545, 0]
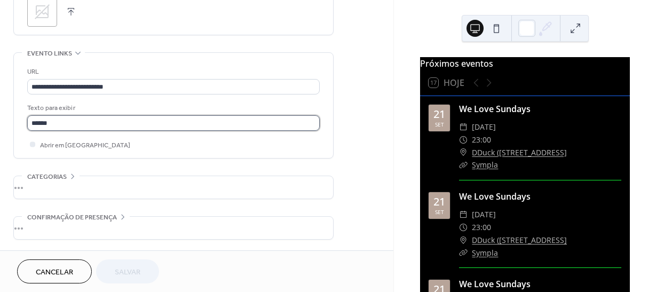
click at [180, 115] on input "******" at bounding box center [173, 122] width 292 height 15
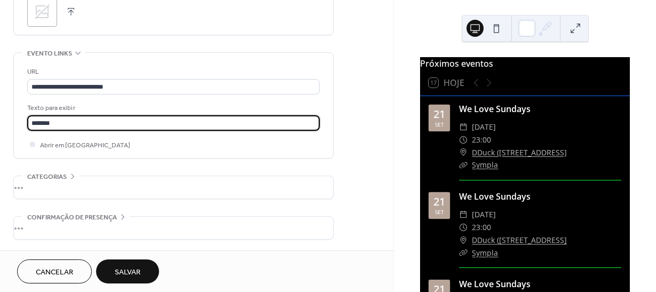
type input "******"
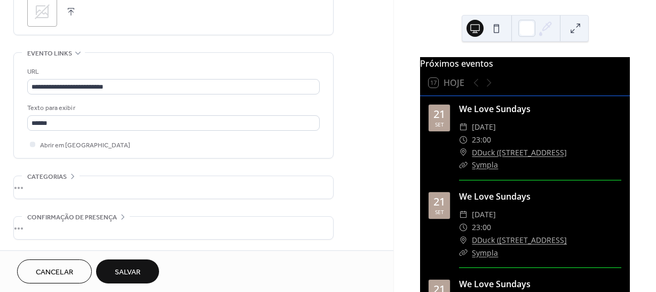
click at [123, 271] on span "Salvar" at bounding box center [128, 272] width 26 height 11
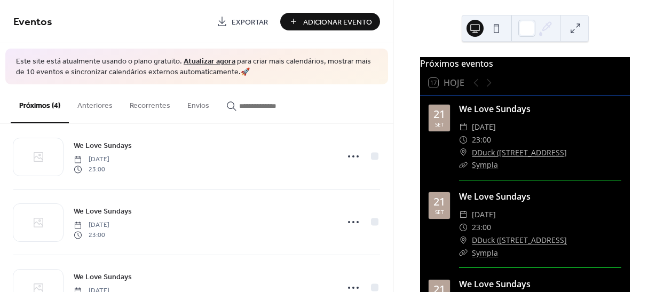
scroll to position [126, 0]
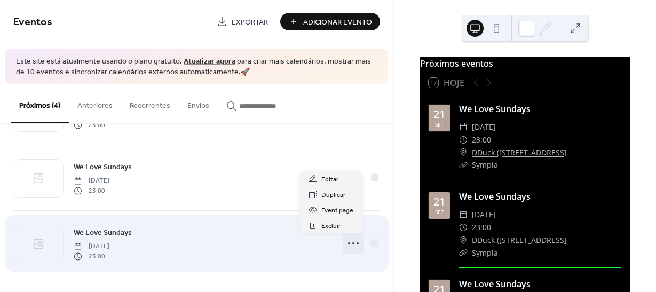
click at [353, 244] on icon at bounding box center [353, 243] width 17 height 17
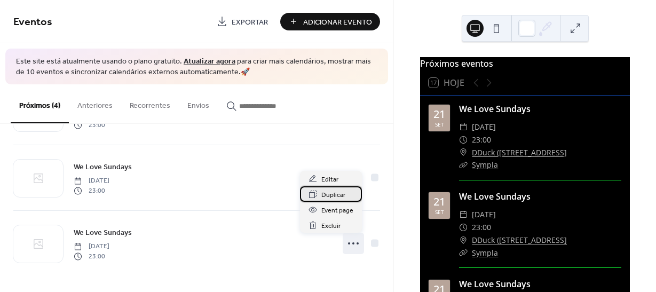
click at [331, 197] on span "Duplicar" at bounding box center [333, 194] width 24 height 11
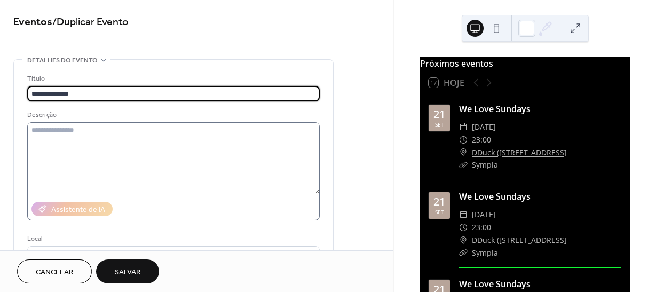
type input "**********"
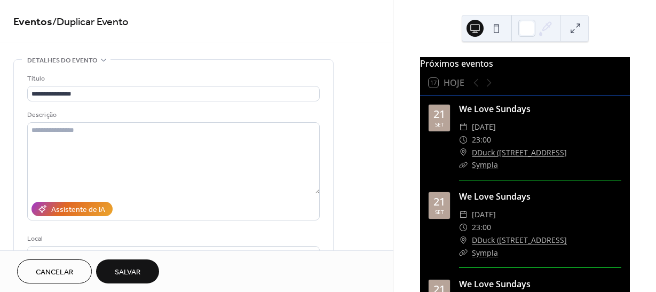
click at [126, 267] on span "Salvar" at bounding box center [128, 272] width 26 height 11
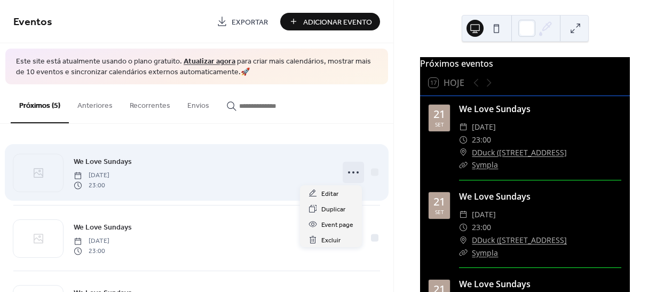
click at [348, 172] on icon at bounding box center [353, 172] width 17 height 17
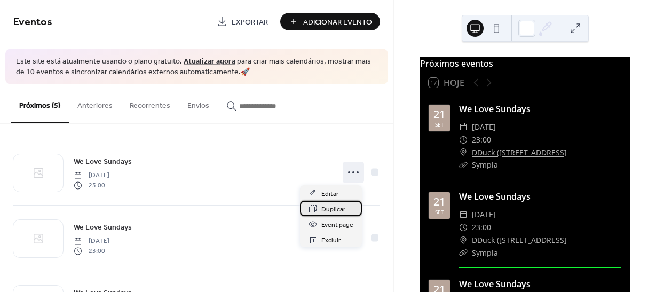
click at [334, 212] on span "Duplicar" at bounding box center [333, 209] width 24 height 11
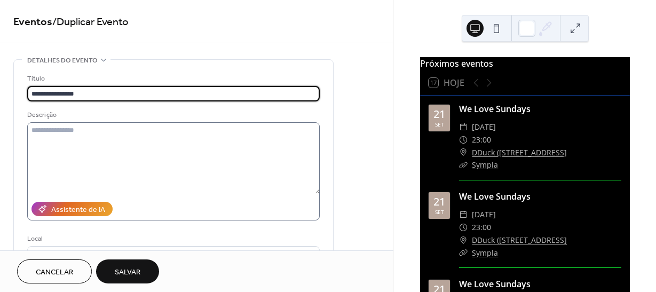
type input "**********"
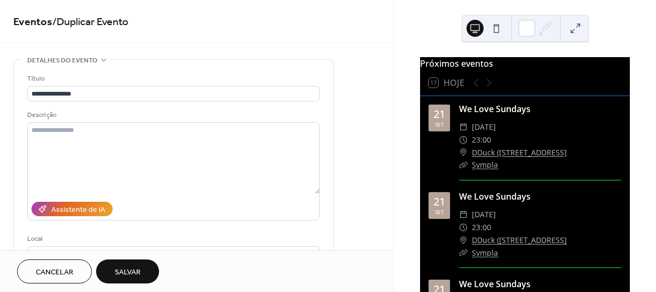
click at [140, 274] on span "Salvar" at bounding box center [128, 272] width 26 height 11
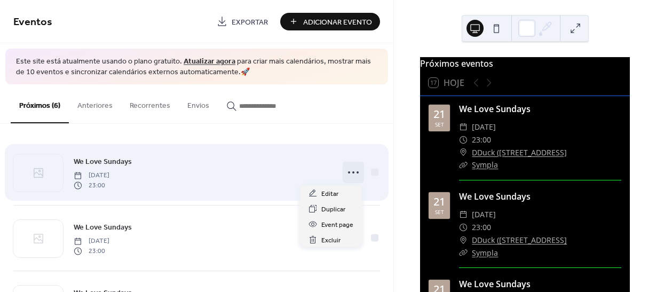
click at [351, 172] on icon at bounding box center [353, 172] width 17 height 17
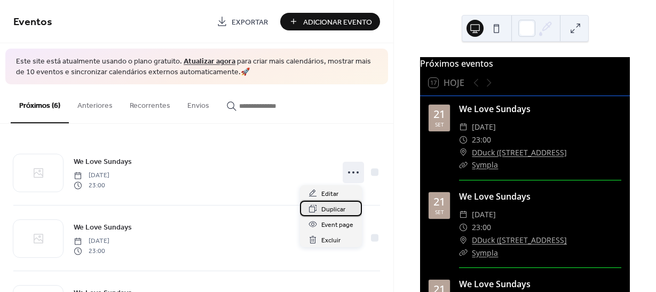
click at [329, 213] on span "Duplicar" at bounding box center [333, 209] width 24 height 11
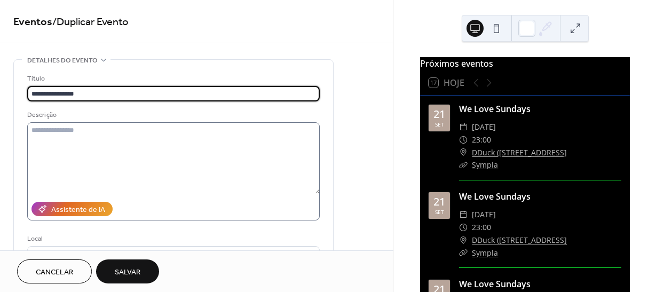
type input "**********"
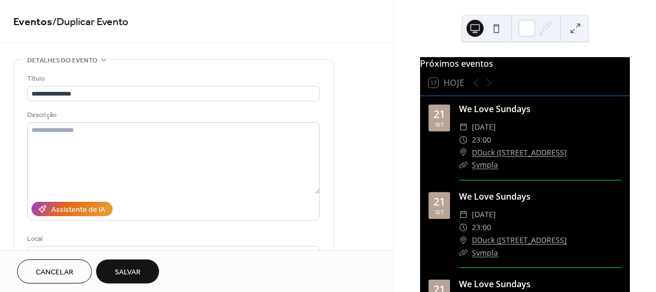
click at [133, 274] on span "Salvar" at bounding box center [128, 272] width 26 height 11
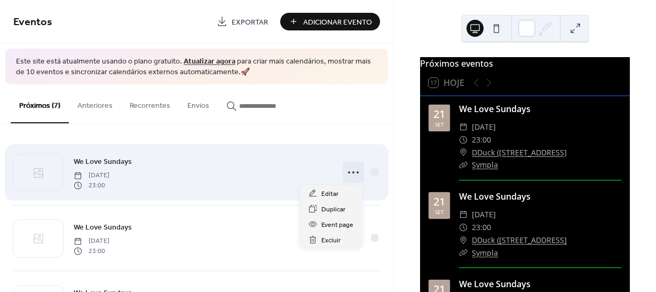
click at [353, 172] on icon at bounding box center [353, 172] width 17 height 17
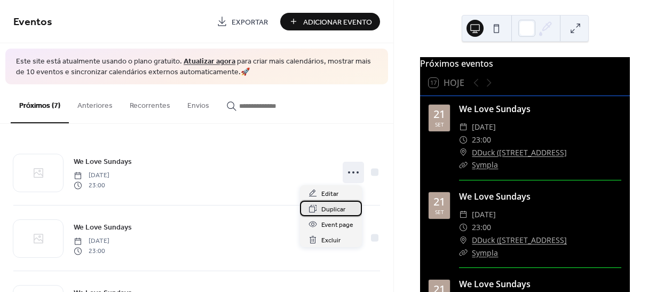
click at [330, 210] on span "Duplicar" at bounding box center [333, 209] width 24 height 11
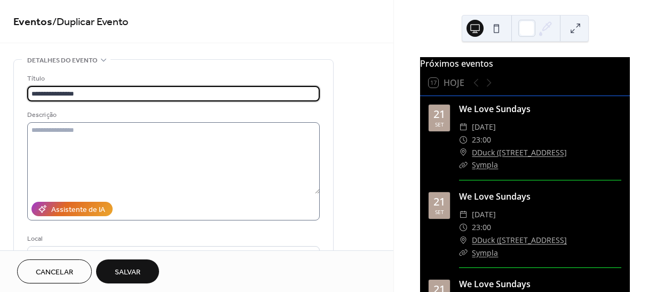
type input "**********"
click at [130, 268] on span "Salvar" at bounding box center [128, 272] width 26 height 11
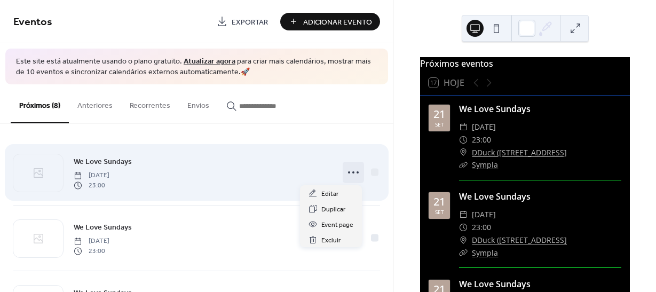
click at [352, 172] on circle at bounding box center [353, 172] width 2 height 2
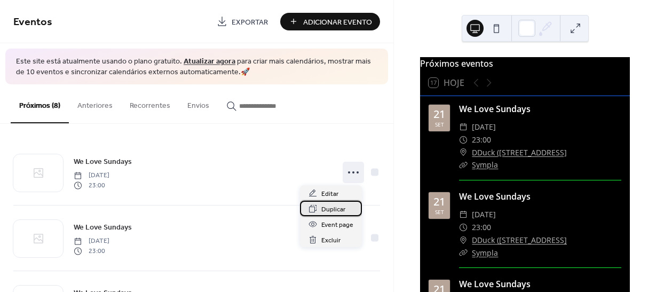
click at [334, 209] on span "Duplicar" at bounding box center [333, 209] width 24 height 11
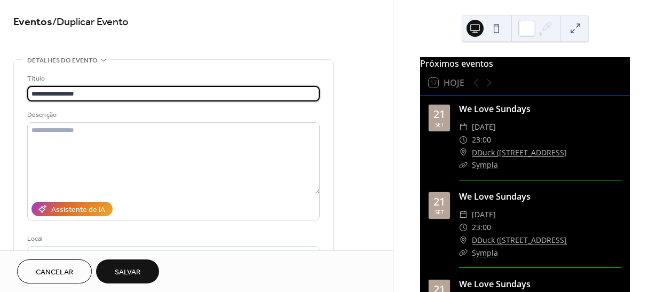
type input "**********"
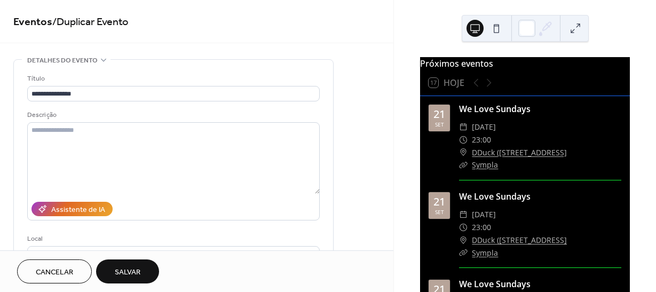
click at [128, 271] on span "Salvar" at bounding box center [128, 272] width 26 height 11
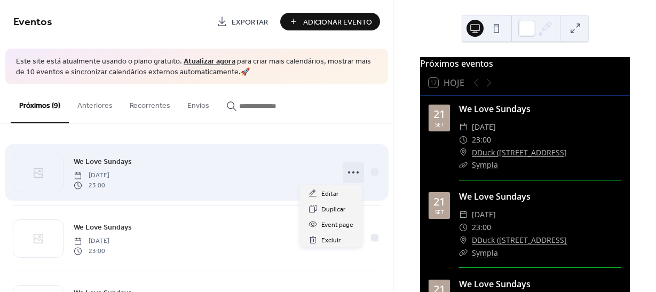
click at [346, 171] on icon at bounding box center [353, 172] width 17 height 17
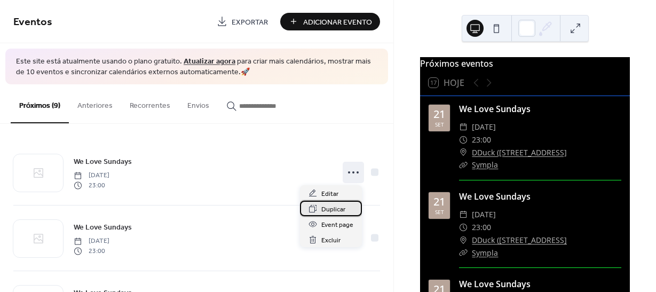
click at [334, 210] on span "Duplicar" at bounding box center [333, 209] width 24 height 11
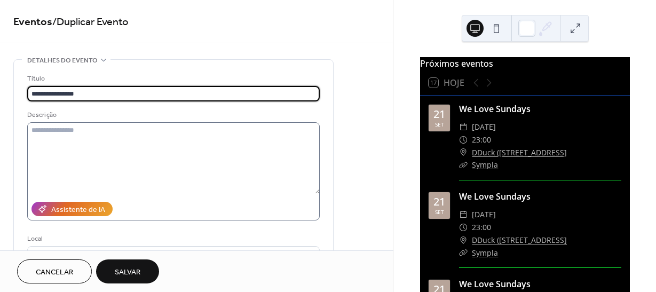
type input "**********"
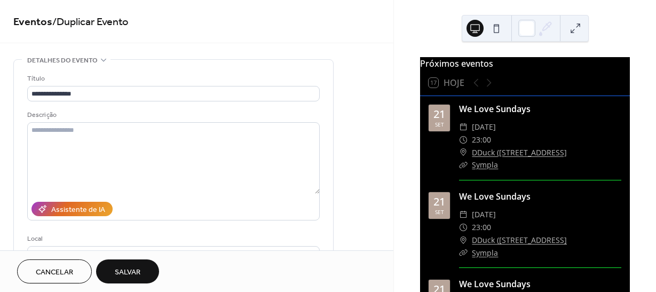
click at [146, 268] on button "Salvar" at bounding box center [127, 271] width 63 height 24
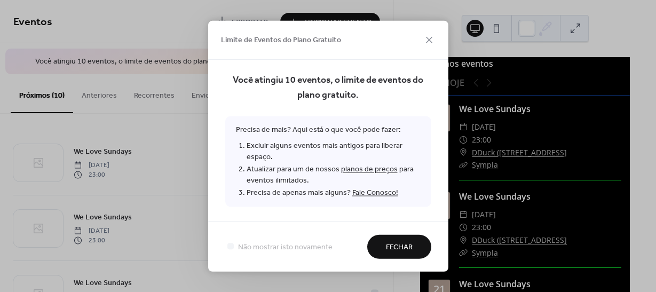
drag, startPoint x: 388, startPoint y: 235, endPoint x: 399, endPoint y: 246, distance: 15.5
click at [400, 246] on button "Fechar" at bounding box center [399, 247] width 64 height 24
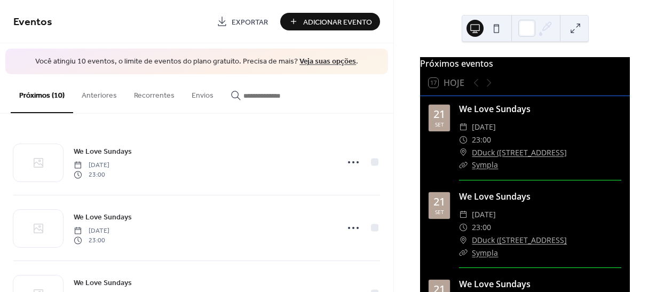
click at [306, 60] on link "Veja suas opções" at bounding box center [327, 61] width 57 height 14
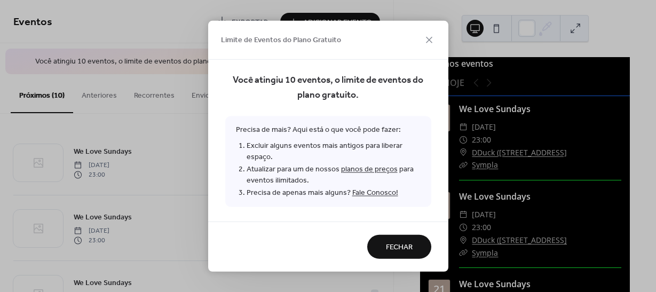
click at [367, 171] on link "planos de preços" at bounding box center [369, 169] width 57 height 14
